Goal: Find specific page/section: Find specific page/section

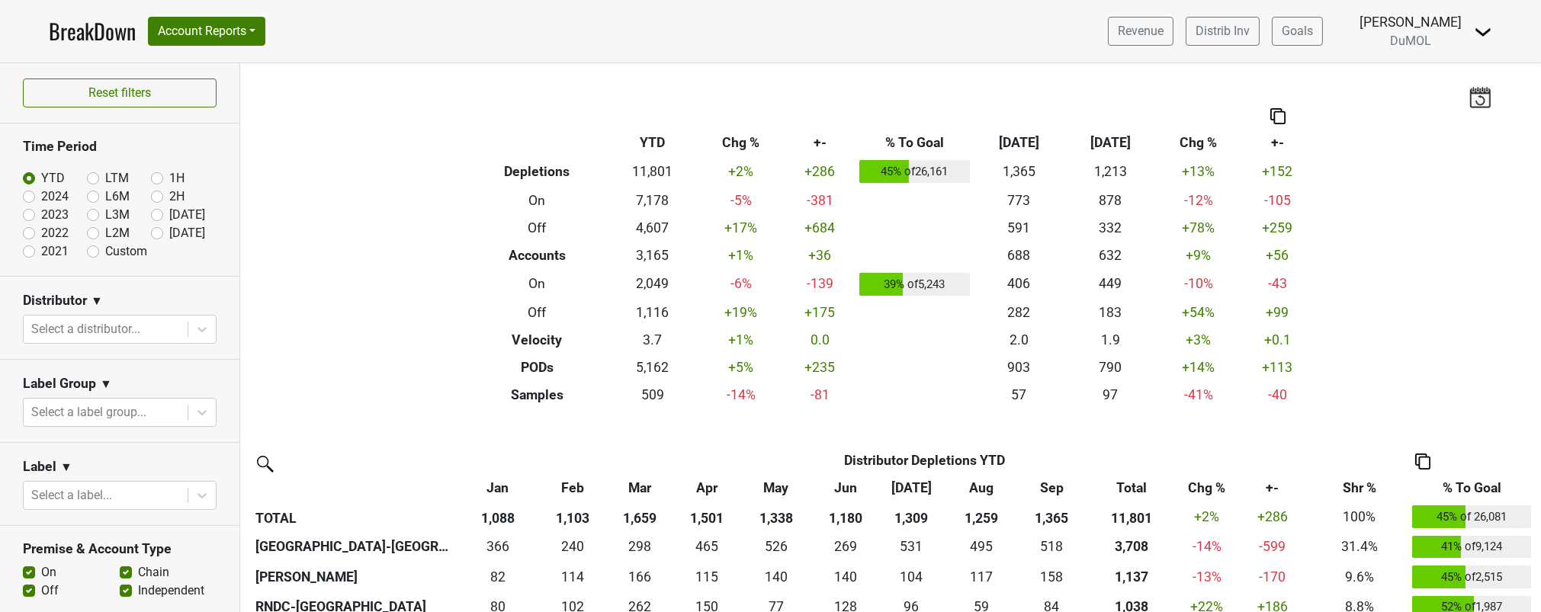
click at [133, 326] on div at bounding box center [105, 329] width 149 height 21
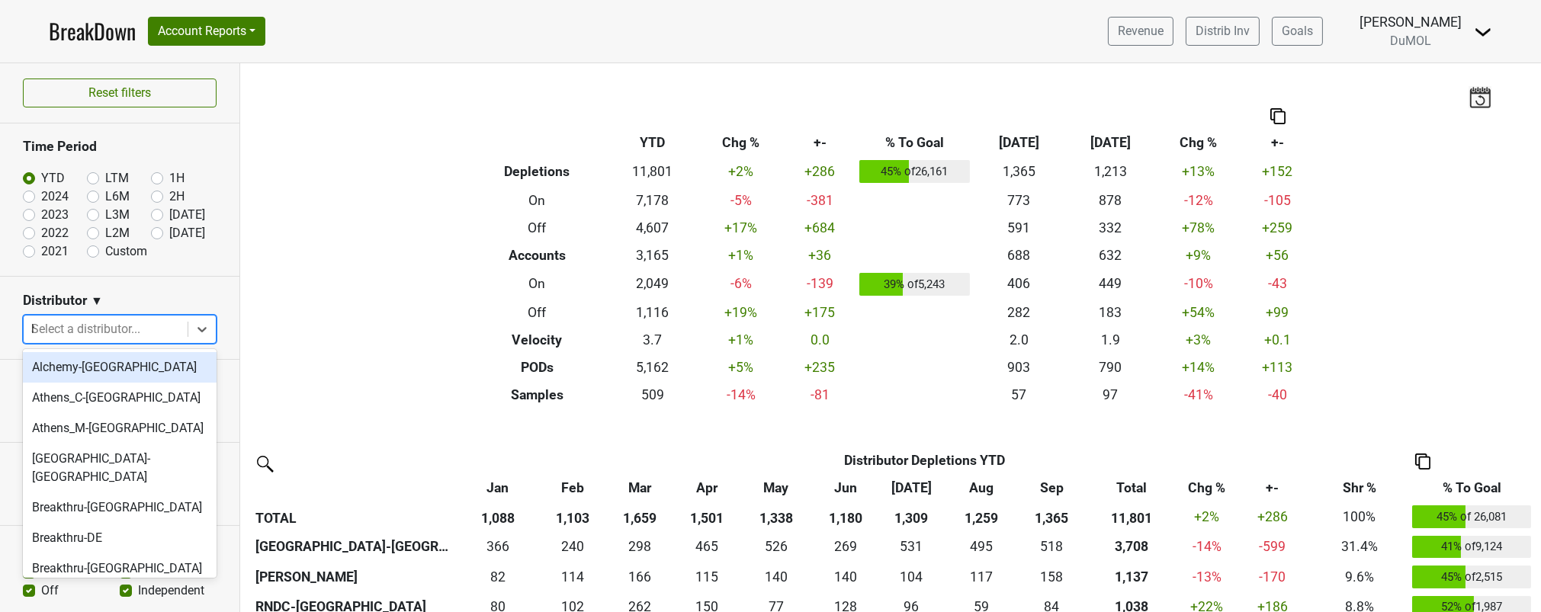
type input "hi"
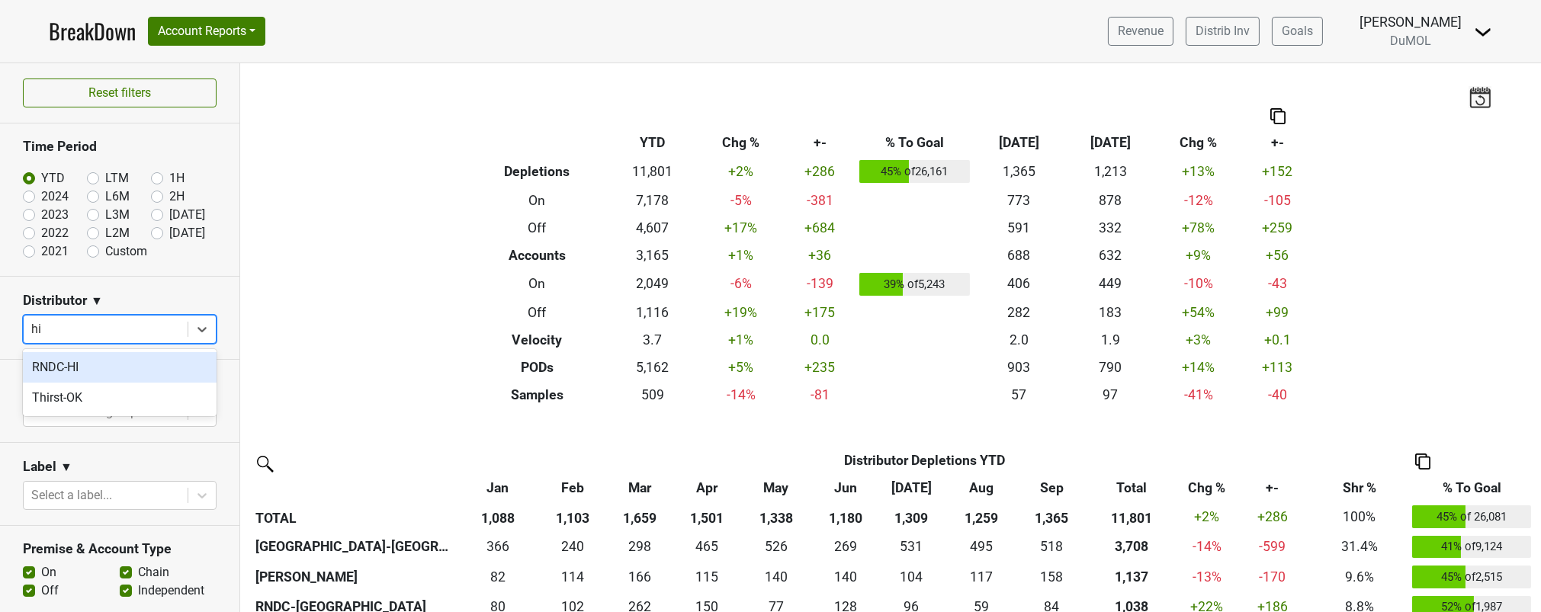
click at [110, 362] on div "RNDC-HI" at bounding box center [120, 367] width 194 height 30
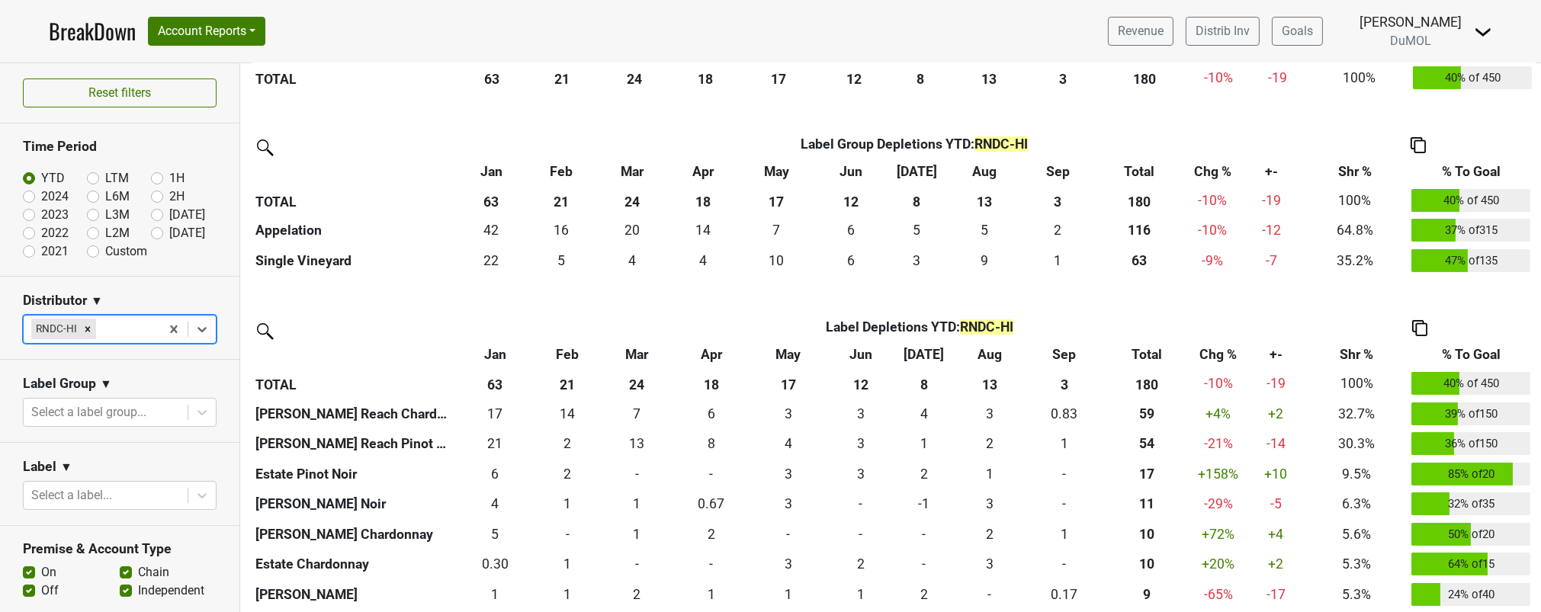
scroll to position [473, 0]
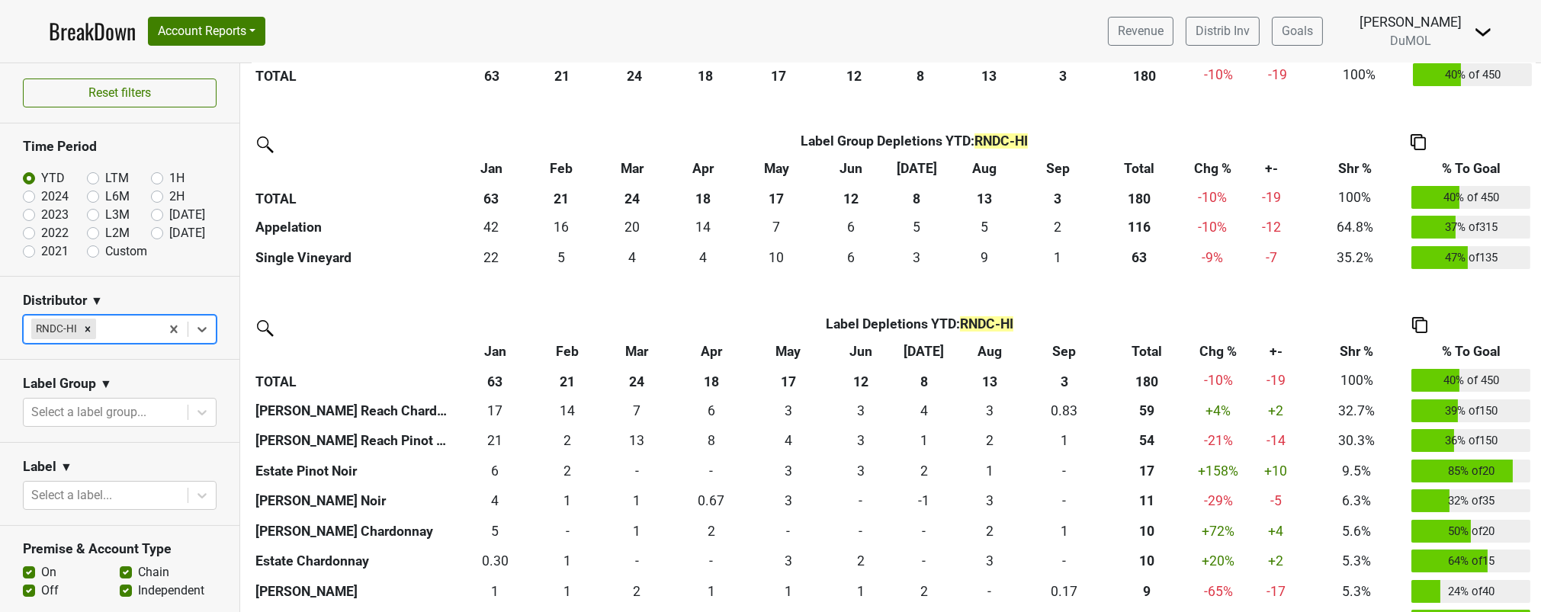
click at [498, 377] on th "63" at bounding box center [495, 381] width 77 height 30
click at [565, 385] on th "21" at bounding box center [568, 381] width 68 height 30
click at [490, 377] on th "63" at bounding box center [495, 381] width 77 height 30
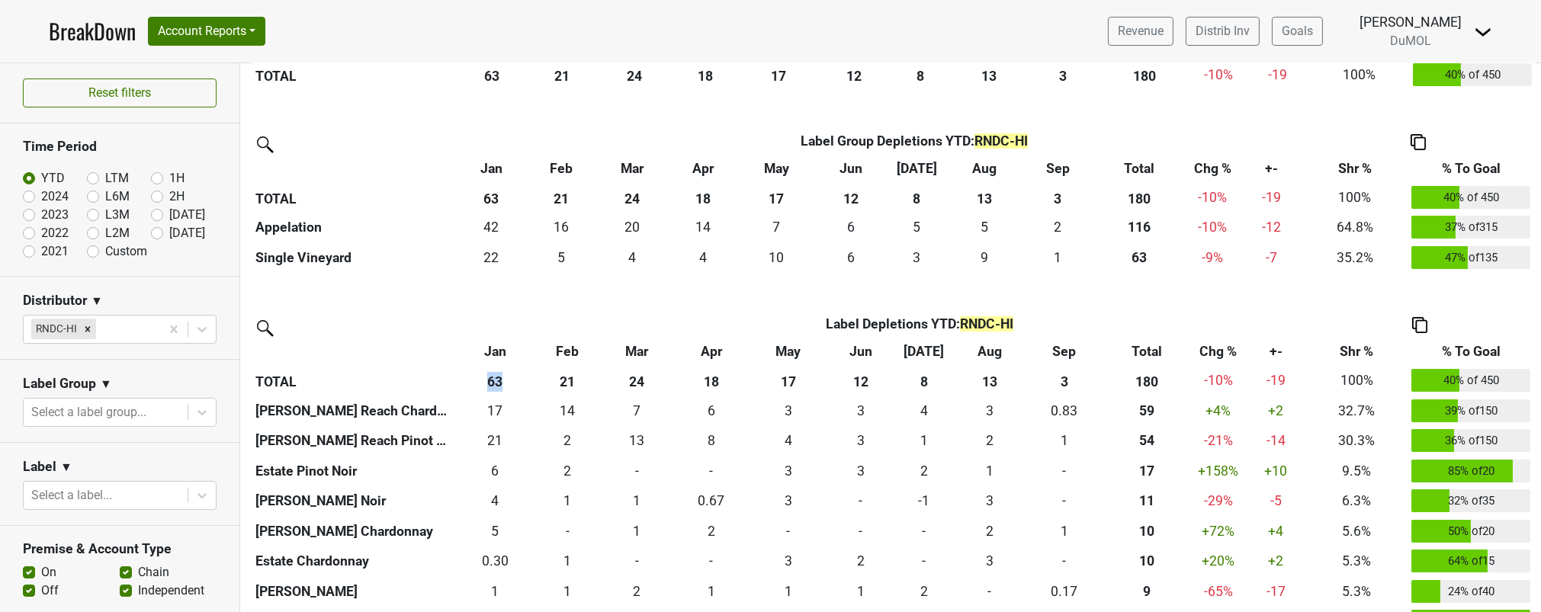
click at [490, 377] on th "63" at bounding box center [495, 381] width 77 height 30
click at [570, 380] on th "21" at bounding box center [568, 381] width 68 height 30
click at [631, 372] on th "24" at bounding box center [637, 381] width 72 height 30
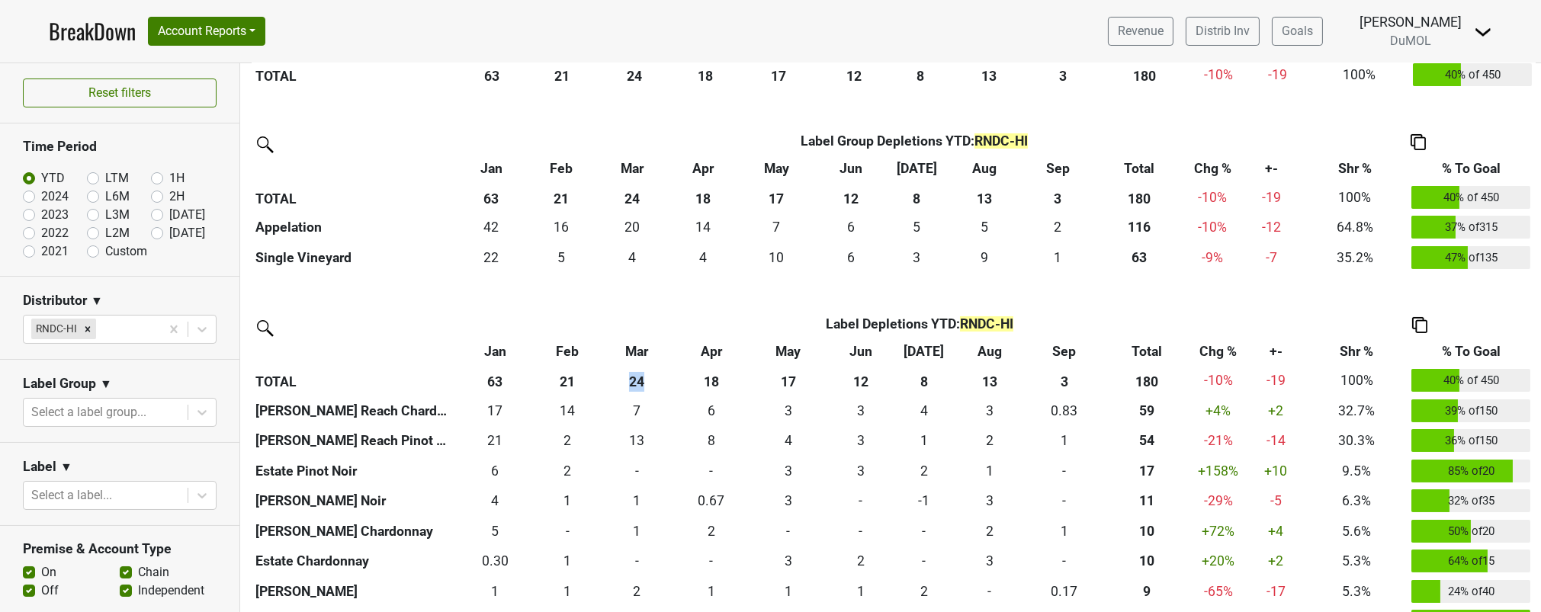
click at [631, 372] on th "24" at bounding box center [637, 381] width 72 height 30
click at [560, 380] on th "21" at bounding box center [568, 381] width 68 height 30
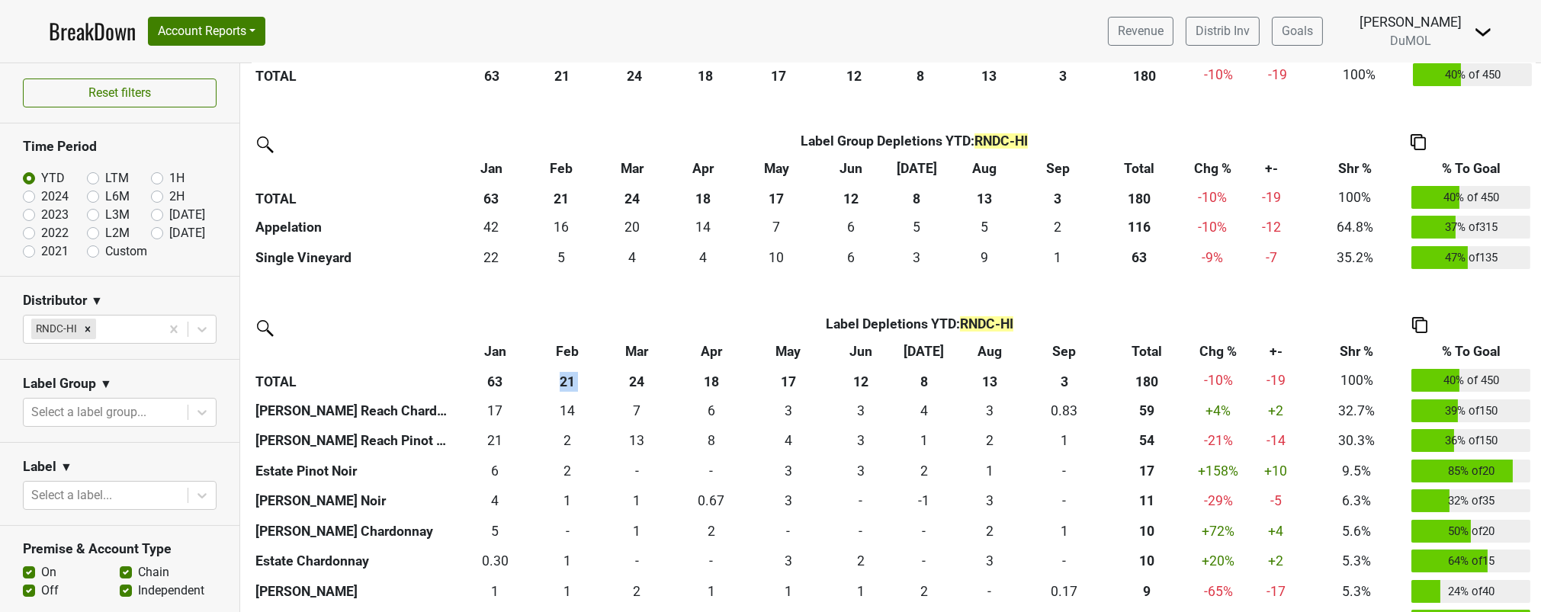
click at [633, 379] on th "24" at bounding box center [637, 381] width 72 height 30
click at [707, 384] on th "18" at bounding box center [710, 381] width 77 height 30
click at [714, 386] on th "18" at bounding box center [710, 381] width 77 height 30
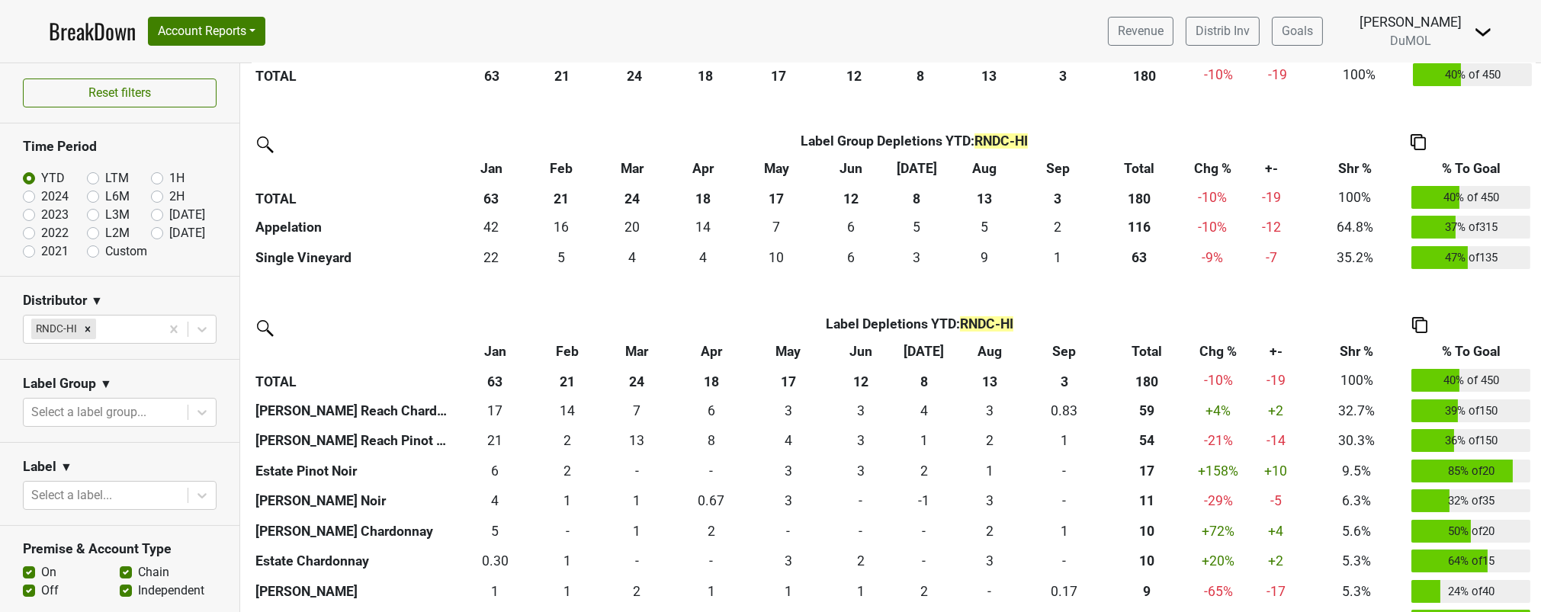
click at [800, 381] on th "17" at bounding box center [788, 381] width 76 height 30
click at [871, 378] on th "12" at bounding box center [860, 381] width 69 height 30
